Goal: Check status: Check status

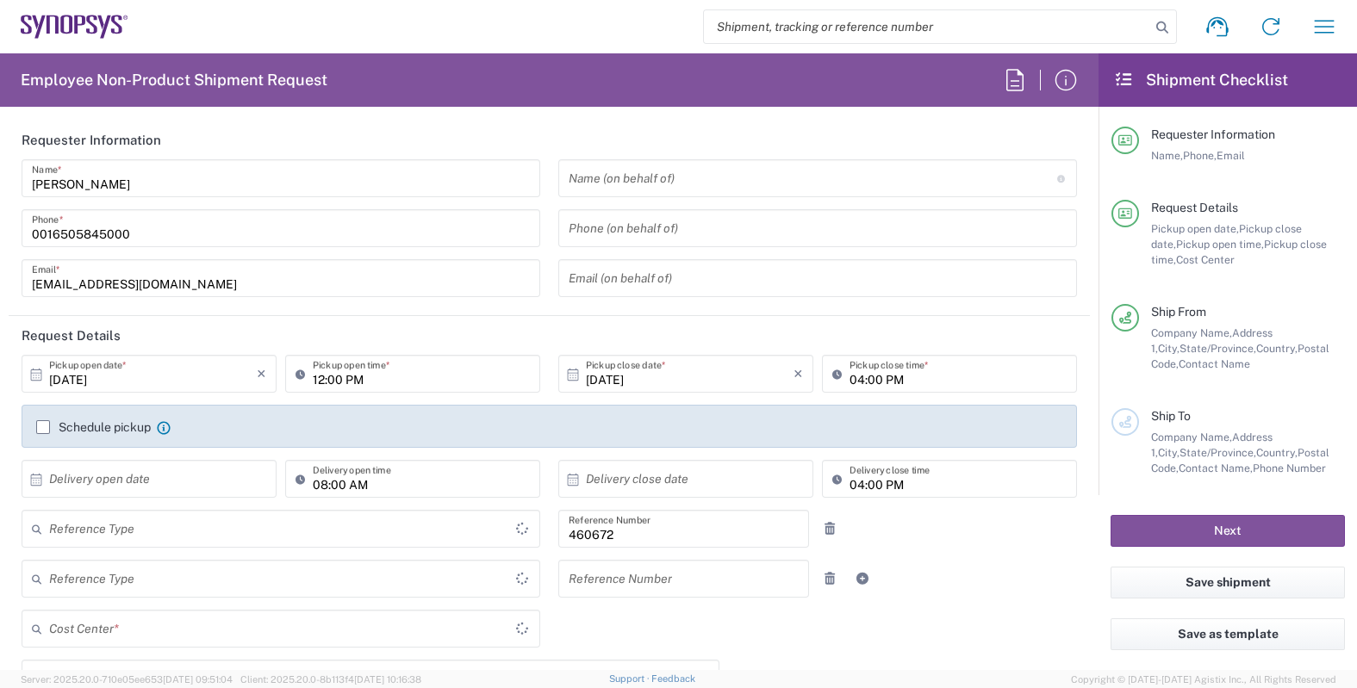
type input "Department"
type input "Delivered at Place"
type input "California"
type input "US01, FIN, Distri 460672"
type input "United States"
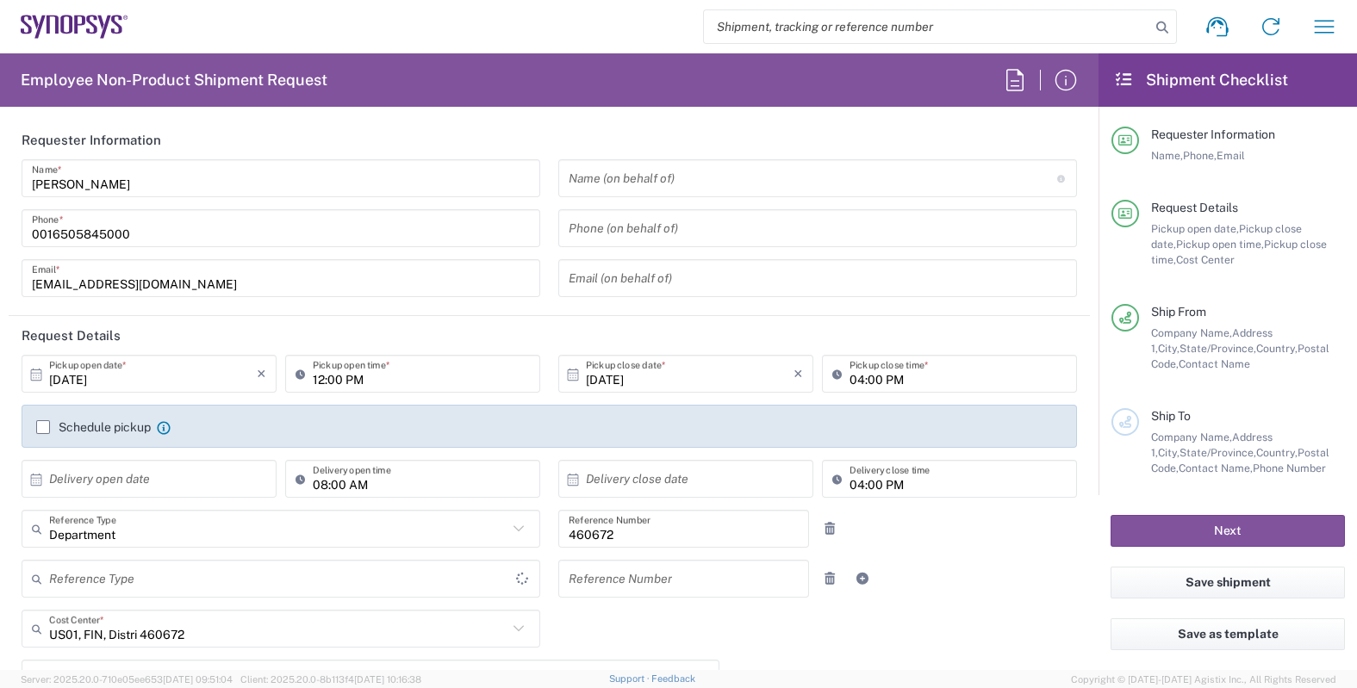
type input "United States"
type input "Headquarters USSV"
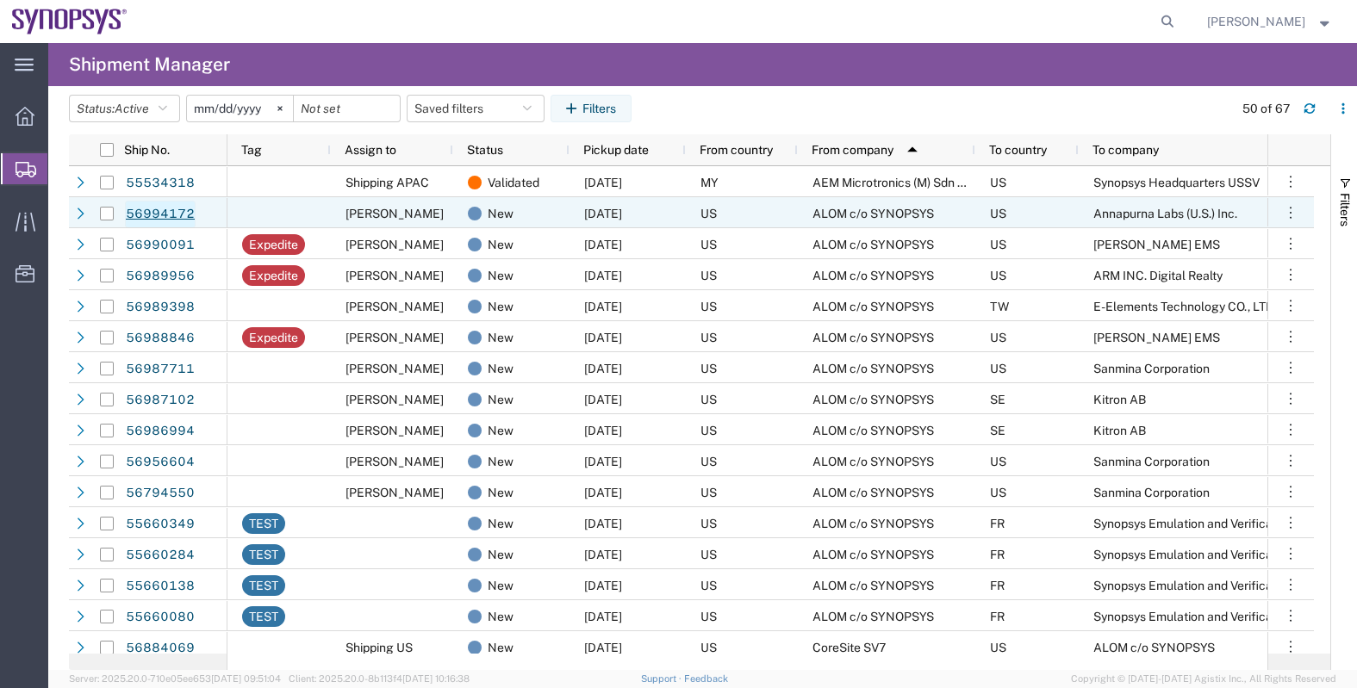
click at [183, 213] on link "56994172" at bounding box center [160, 215] width 71 height 28
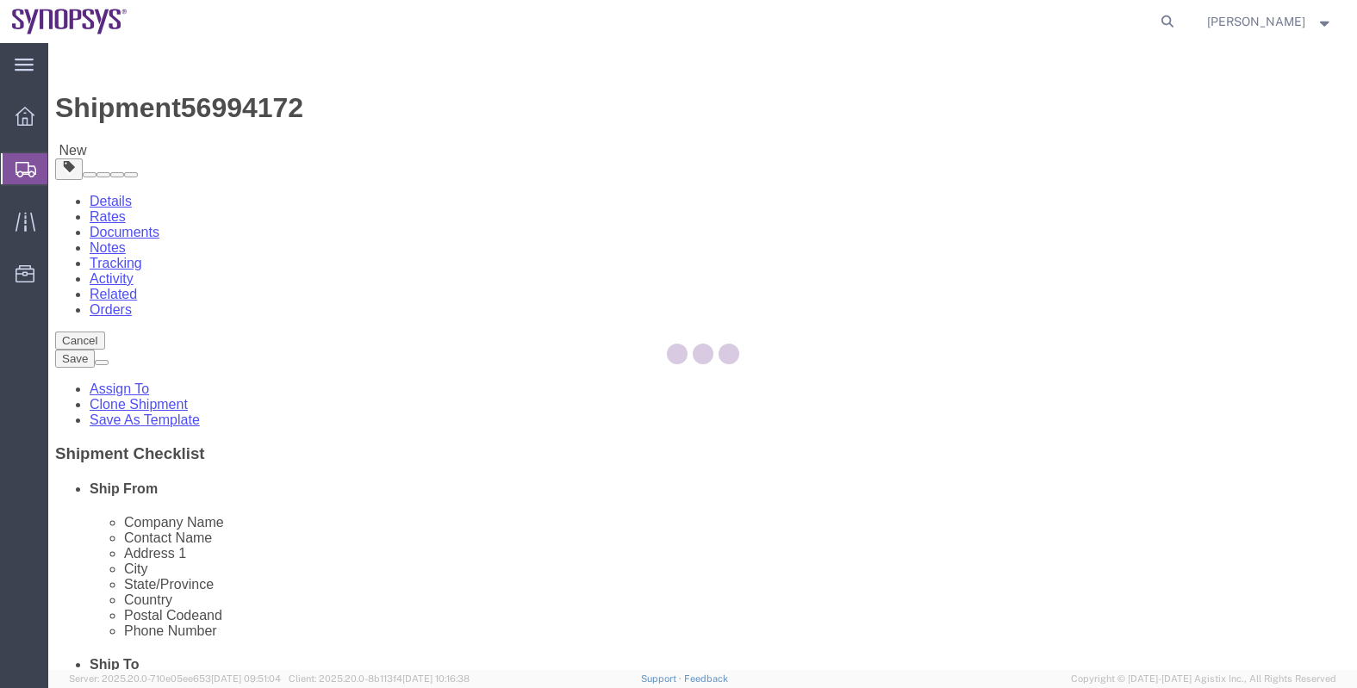
select select
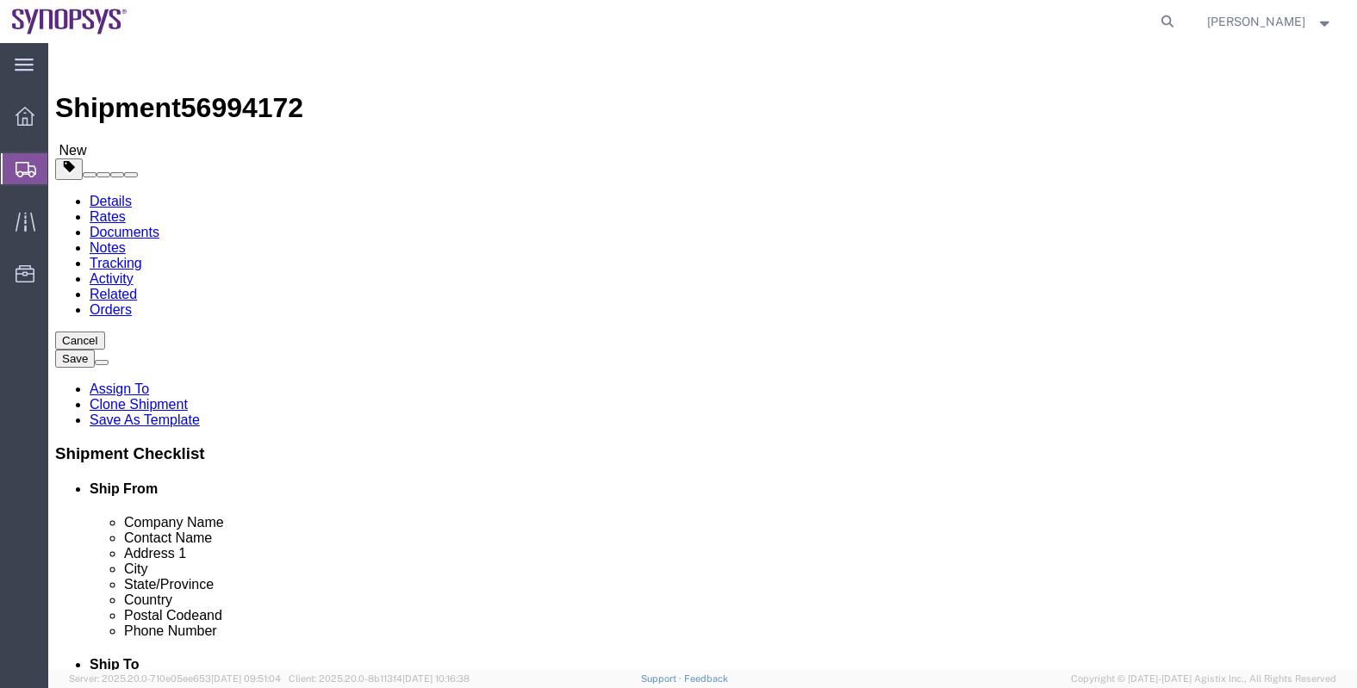
click span "56994172"
copy span "56994172"
click link "Documents"
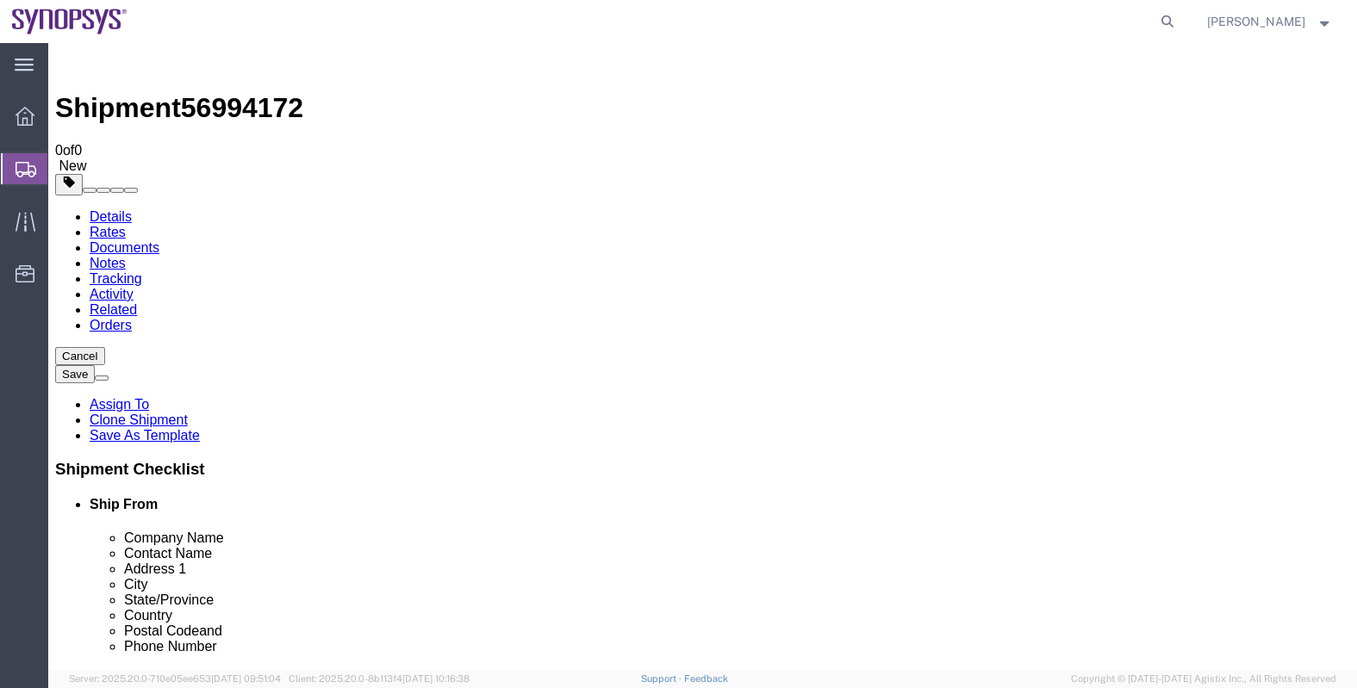
click at [61, 176] on span "Shipments" at bounding box center [54, 169] width 14 height 34
